Goal: Transaction & Acquisition: Purchase product/service

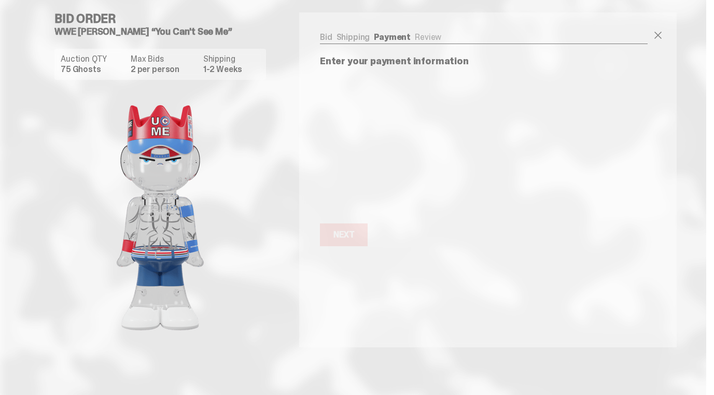
click at [329, 36] on link "Bid" at bounding box center [326, 37] width 12 height 11
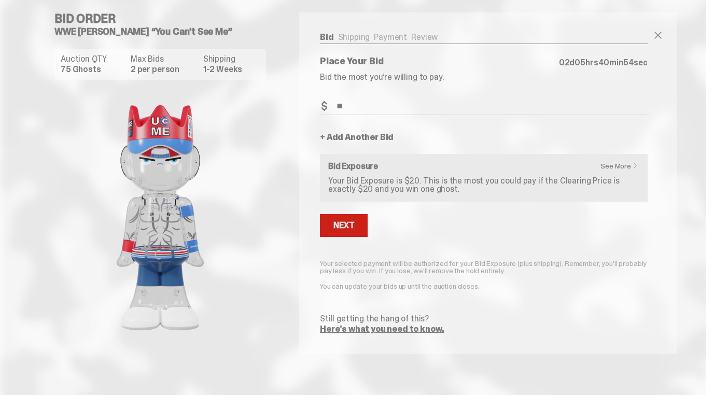
click at [353, 225] on div "Next" at bounding box center [344, 226] width 21 height 8
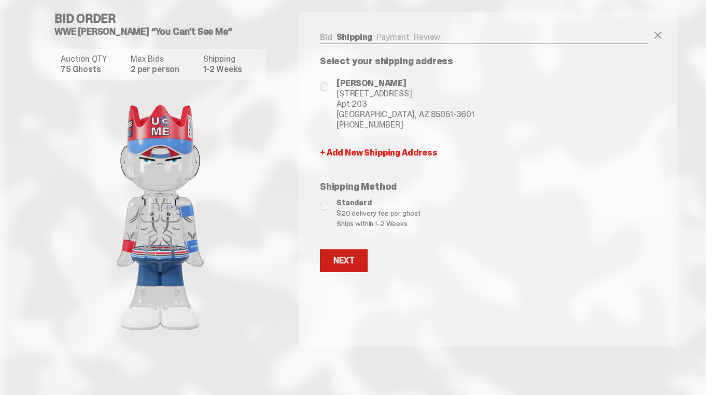
click at [343, 262] on div "Next" at bounding box center [344, 261] width 21 height 8
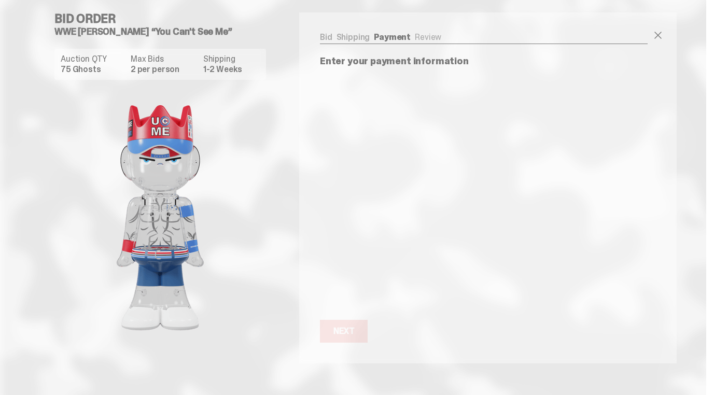
scroll to position [13, 0]
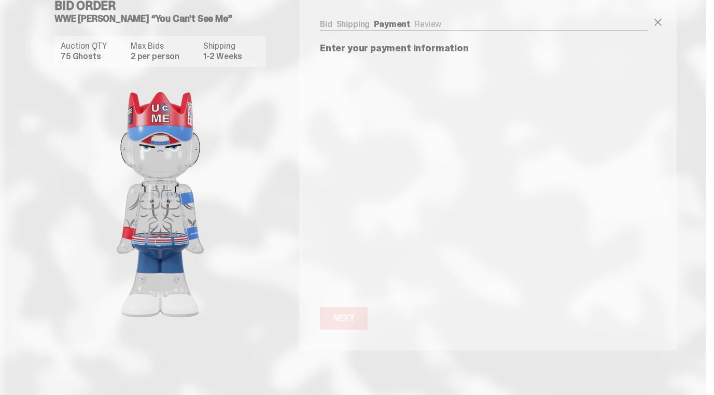
click at [441, 319] on div "Next Next" at bounding box center [484, 318] width 328 height 23
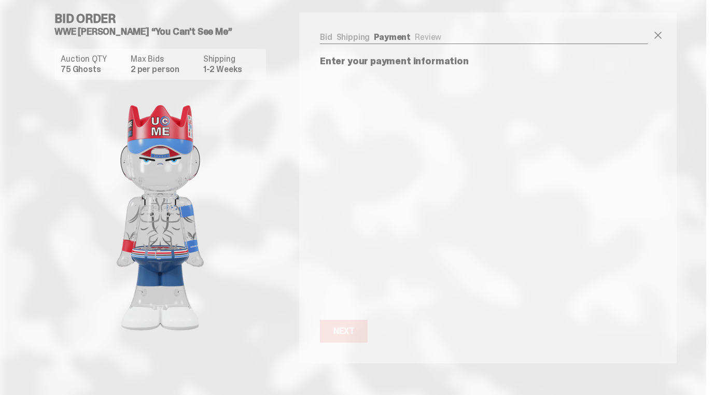
click at [433, 37] on ul "Bid Shipping Payment Review" at bounding box center [484, 38] width 328 height 10
click at [421, 42] on ul "Bid Shipping Payment Review" at bounding box center [484, 38] width 328 height 10
click at [370, 42] on link "Shipping" at bounding box center [354, 37] width 34 height 11
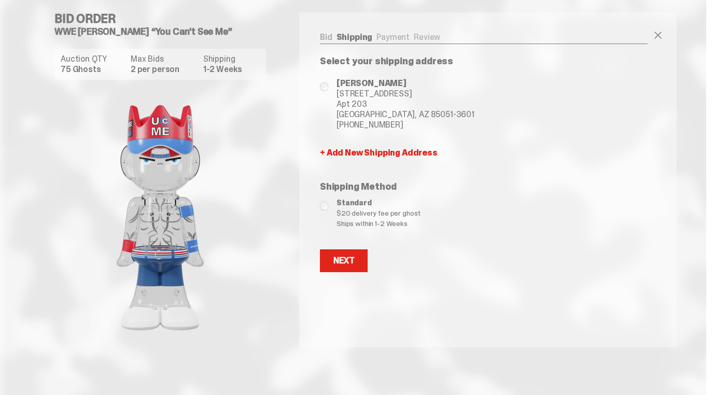
click at [328, 36] on link "Bid" at bounding box center [326, 37] width 12 height 11
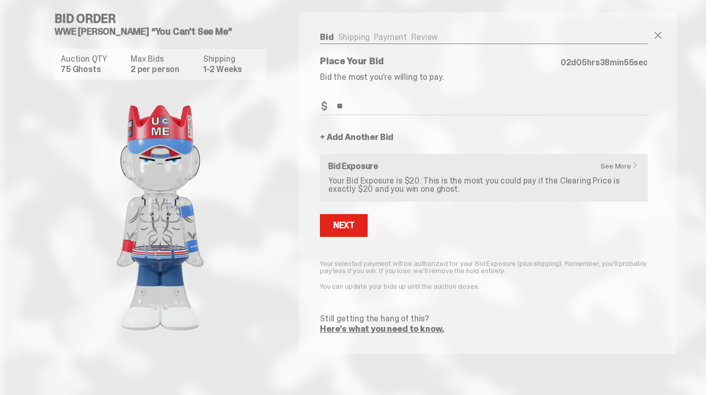
click at [369, 38] on link "Shipping" at bounding box center [354, 37] width 32 height 11
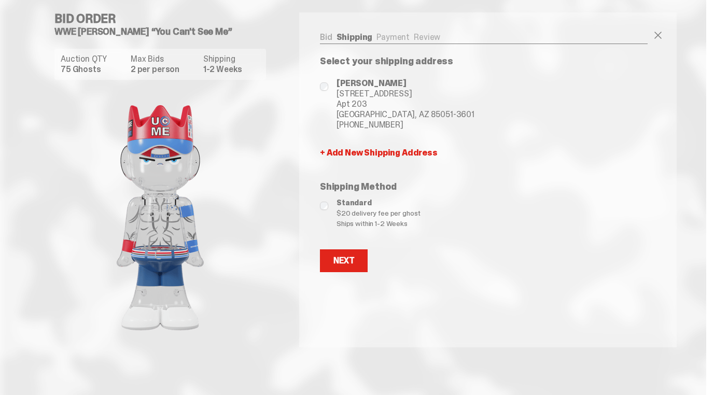
click at [400, 38] on link "Payment" at bounding box center [393, 37] width 33 height 11
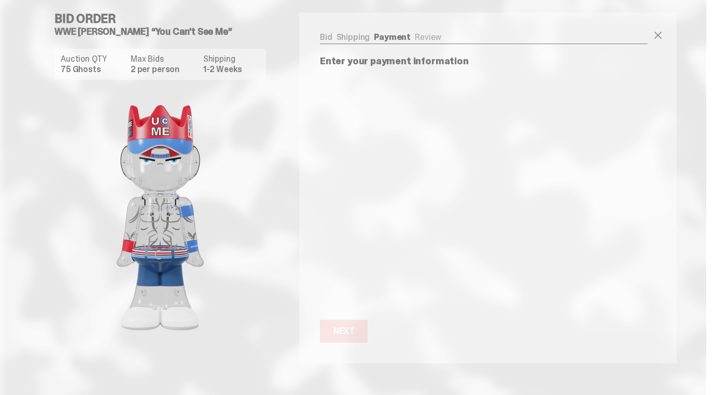
click at [346, 317] on div "Enter your payment information Next Next" at bounding box center [484, 200] width 328 height 286
click at [435, 37] on ul "Bid Shipping Payment Review" at bounding box center [484, 38] width 328 height 10
click at [436, 41] on ul "Bid Shipping Payment Review" at bounding box center [484, 38] width 328 height 10
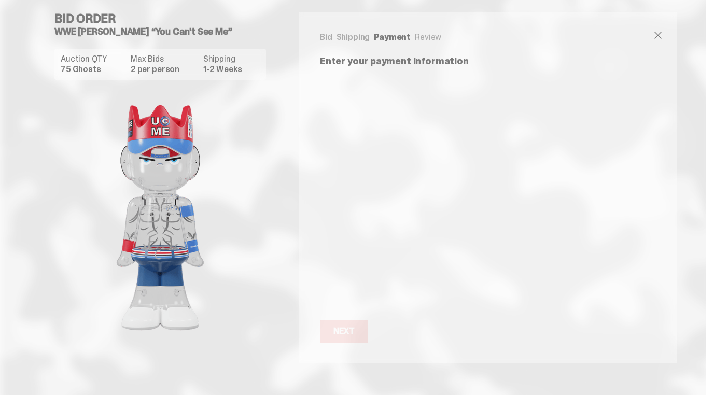
click at [436, 41] on ul "Bid Shipping Payment Review" at bounding box center [484, 38] width 328 height 10
